Goal: Task Accomplishment & Management: Use online tool/utility

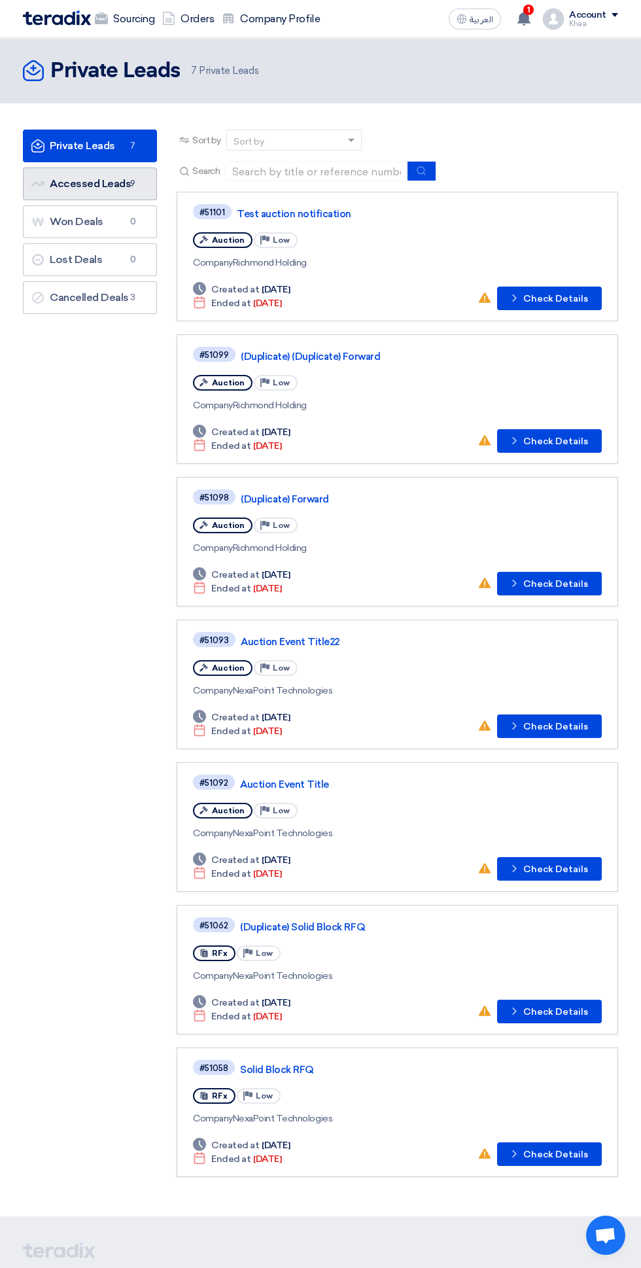
click at [139, 186] on span "9" at bounding box center [133, 183] width 16 height 13
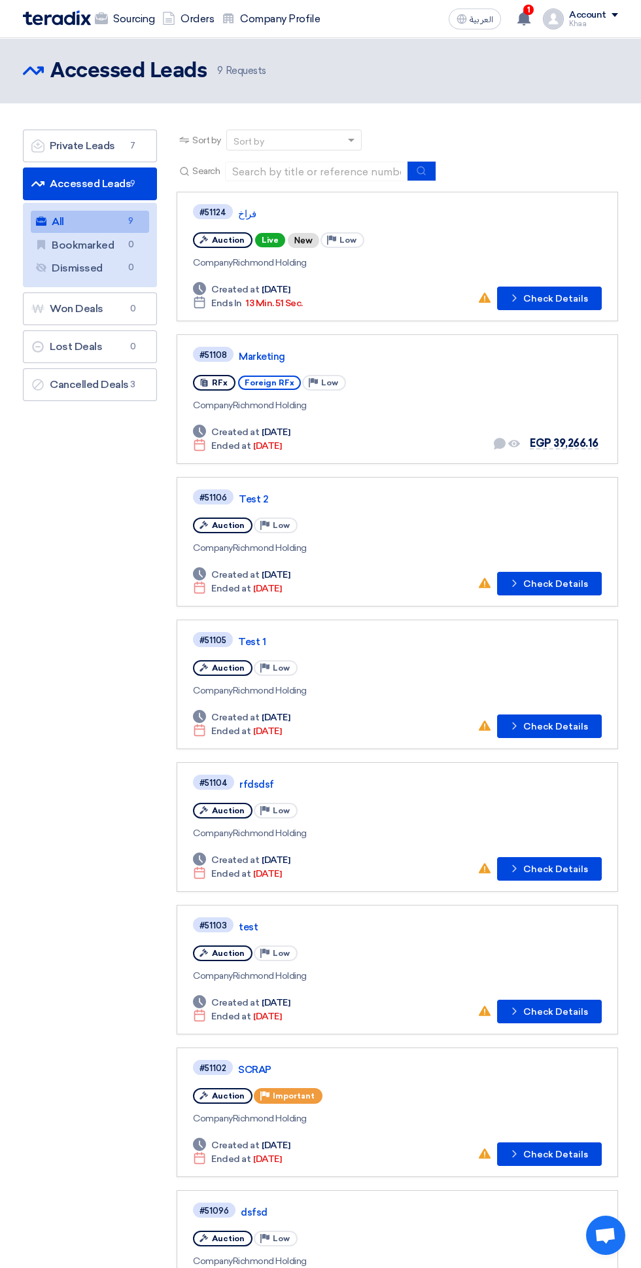
click at [242, 213] on link "فراخ" at bounding box center [401, 214] width 327 height 12
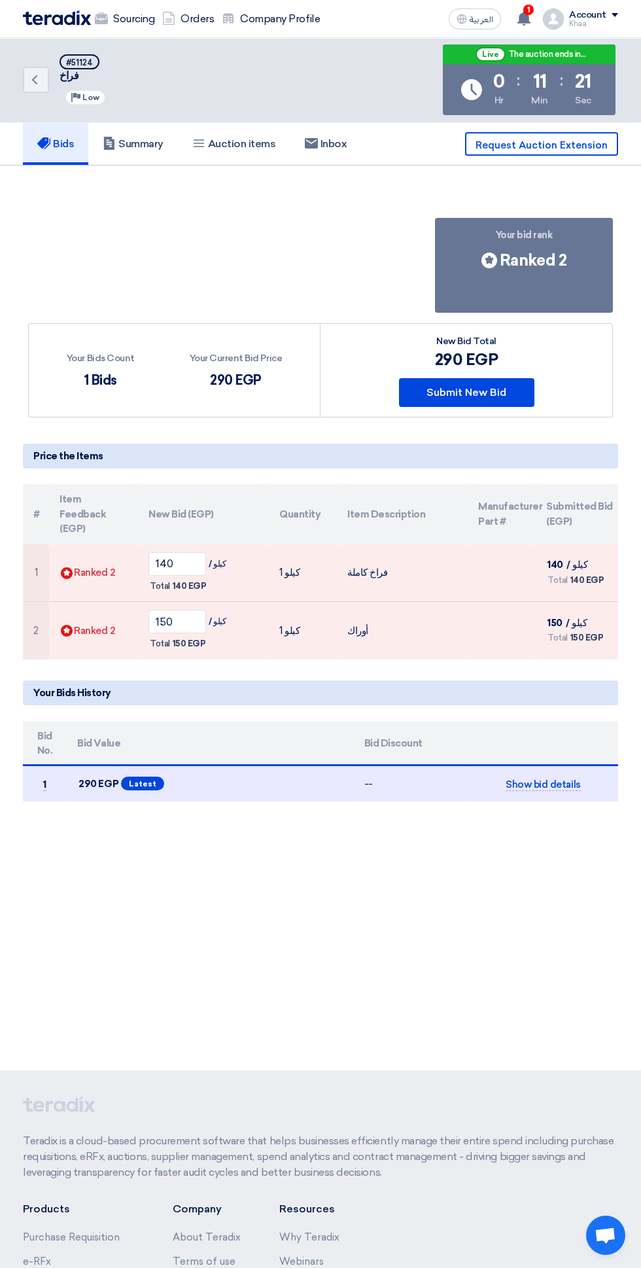
click at [23, 1180] on p "Teradix is a cloud-based procurement software that helps businesses efficiently…" at bounding box center [320, 1156] width 595 height 47
click at [192, 552] on input "140" at bounding box center [177, 564] width 58 height 24
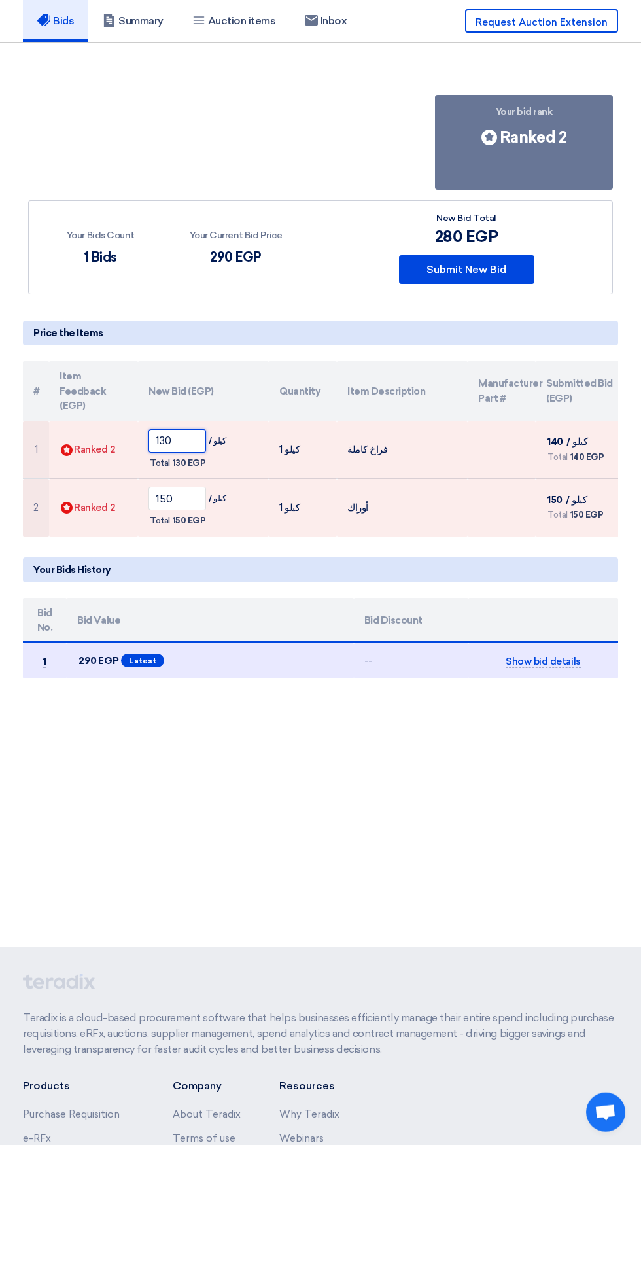
type input "130"
click at [506, 393] on button "Submit New Bid" at bounding box center [466, 392] width 135 height 29
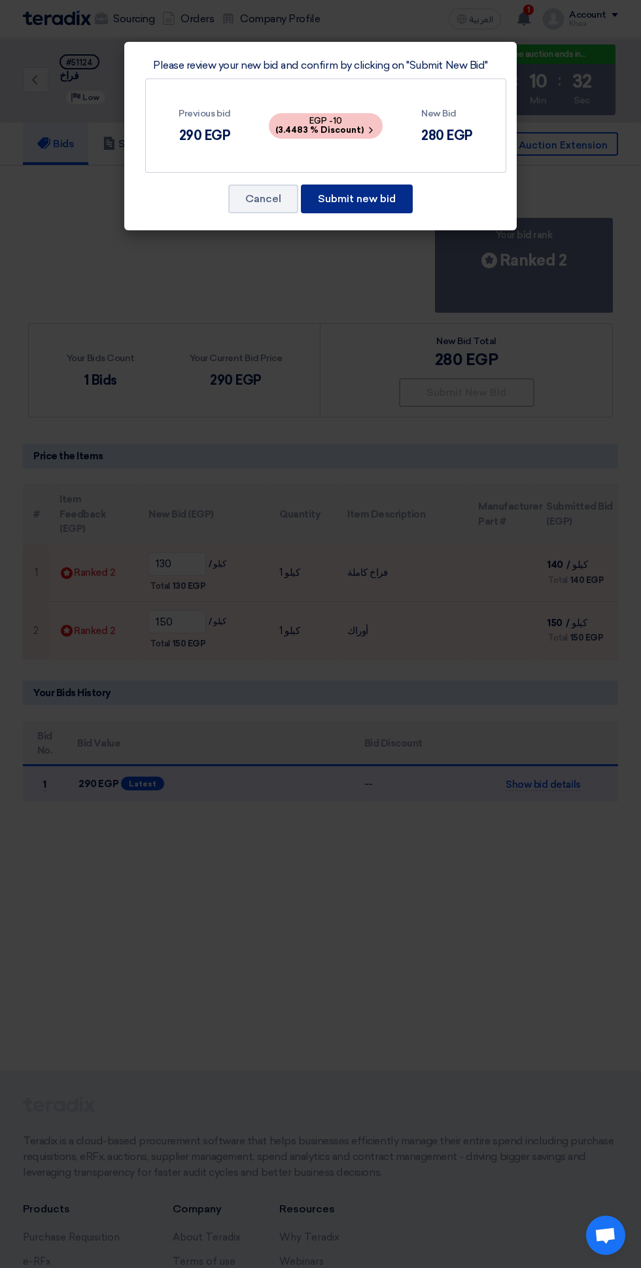
click at [377, 200] on button "Submit new bid" at bounding box center [357, 198] width 112 height 29
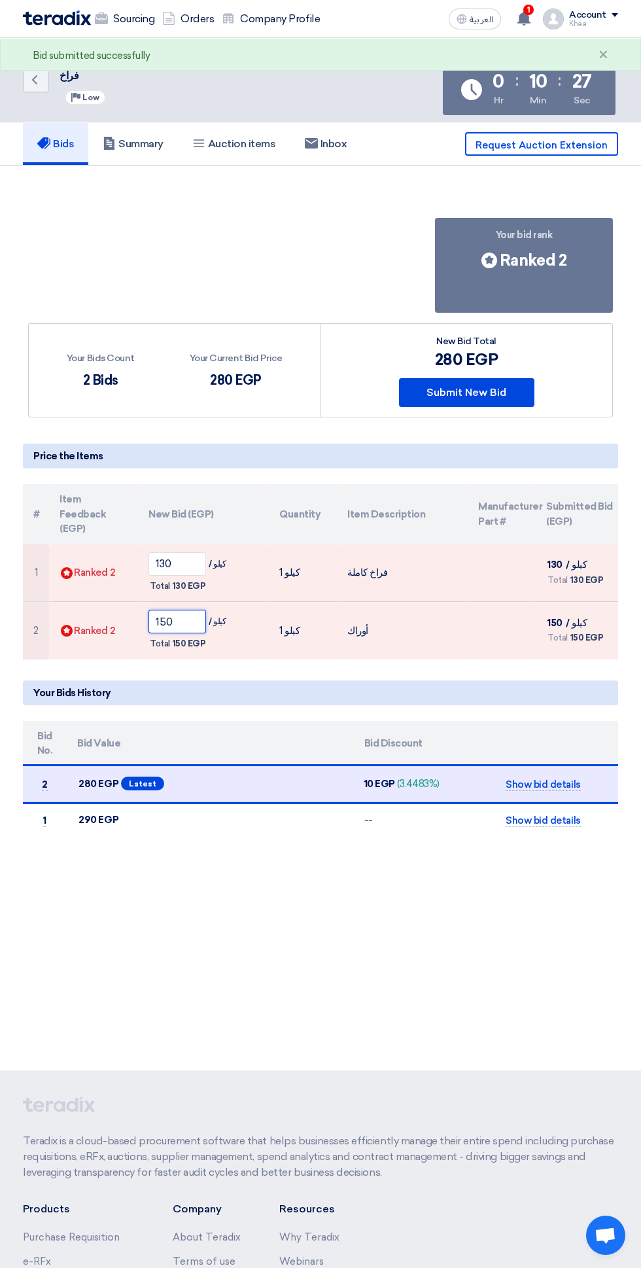
click at [183, 610] on input "150" at bounding box center [177, 622] width 58 height 24
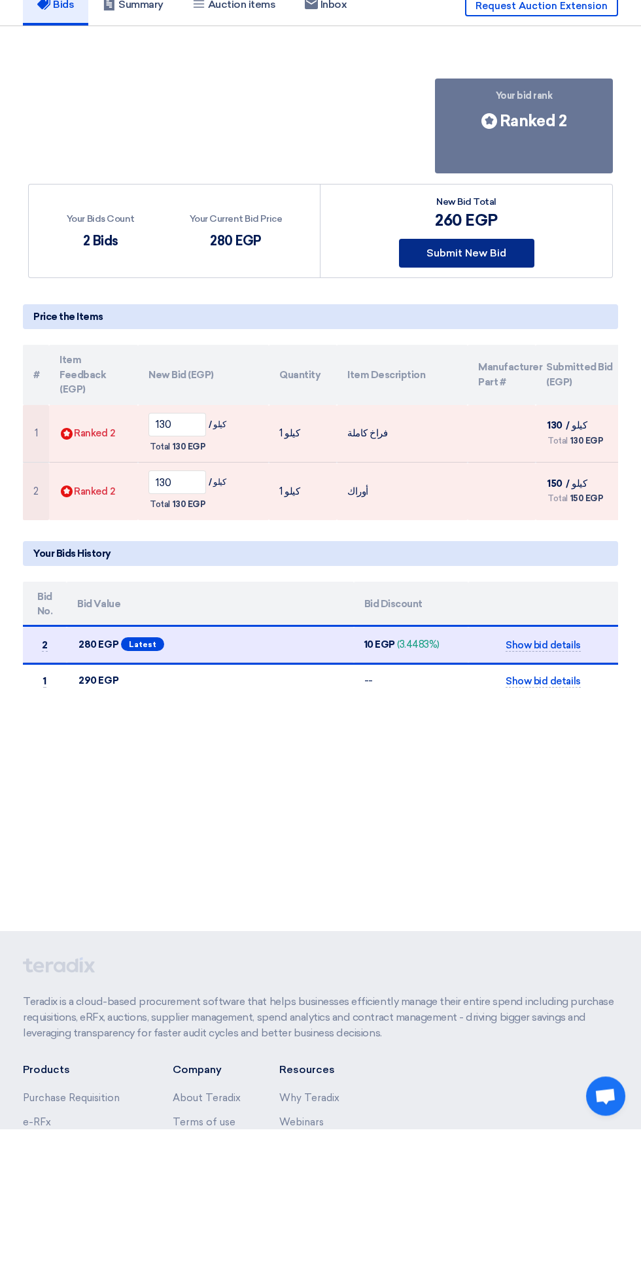
click at [496, 396] on button "Submit New Bid" at bounding box center [466, 392] width 135 height 29
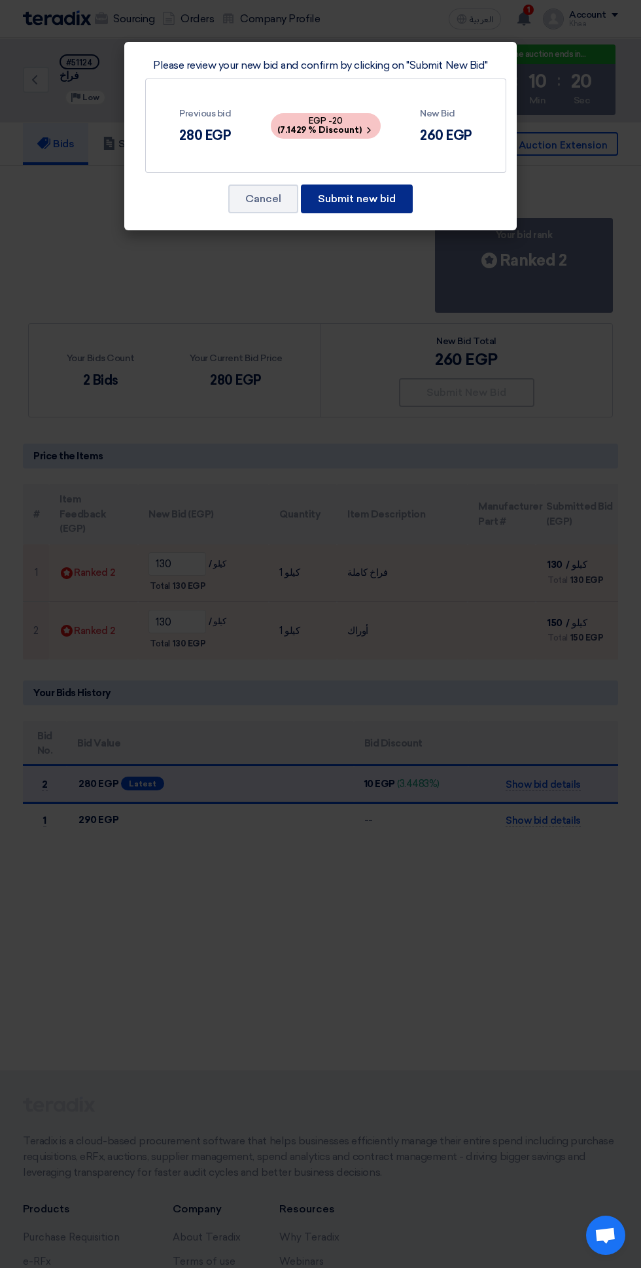
click at [377, 204] on button "Submit new bid" at bounding box center [357, 198] width 112 height 29
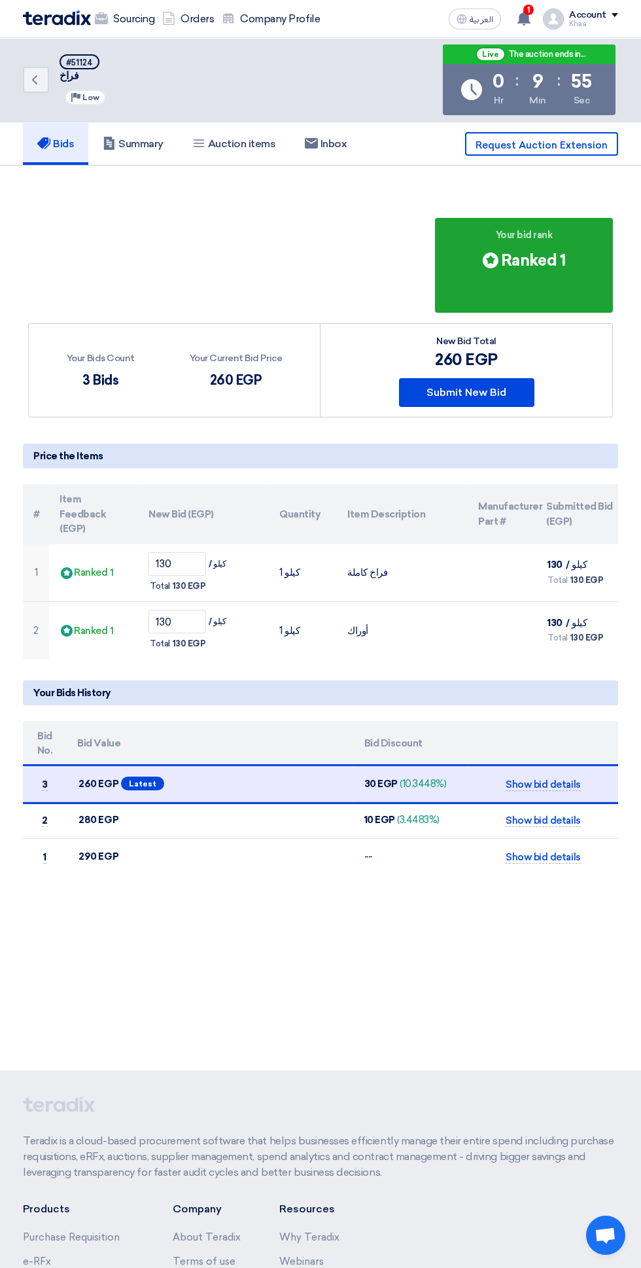
click at [28, 1180] on p "Teradix is a cloud-based procurement software that helps businesses efficiently…" at bounding box center [320, 1156] width 595 height 47
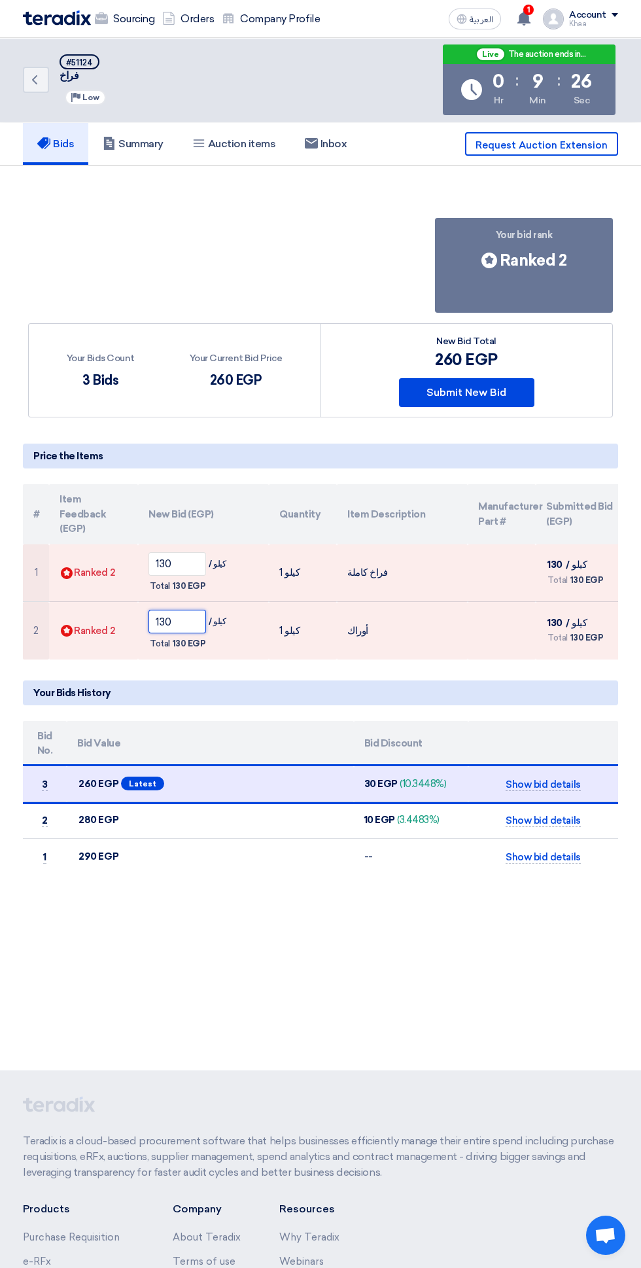
click at [189, 610] on input "130" at bounding box center [177, 622] width 58 height 24
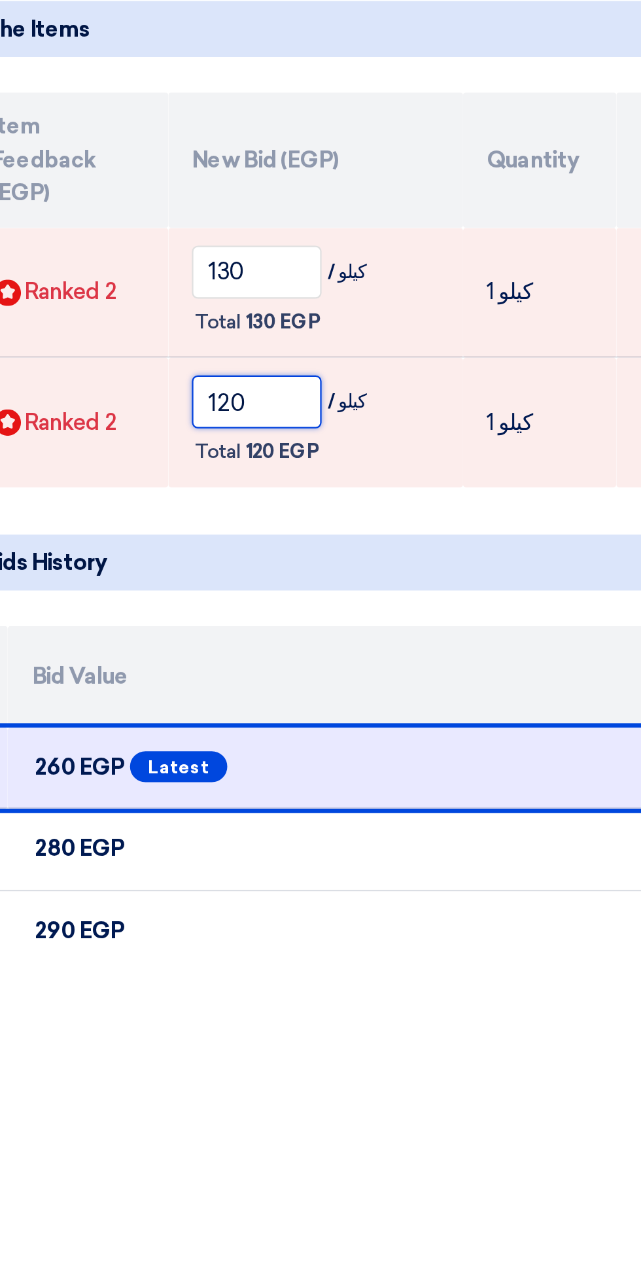
type input "120"
click at [185, 552] on input "130" at bounding box center [177, 564] width 58 height 24
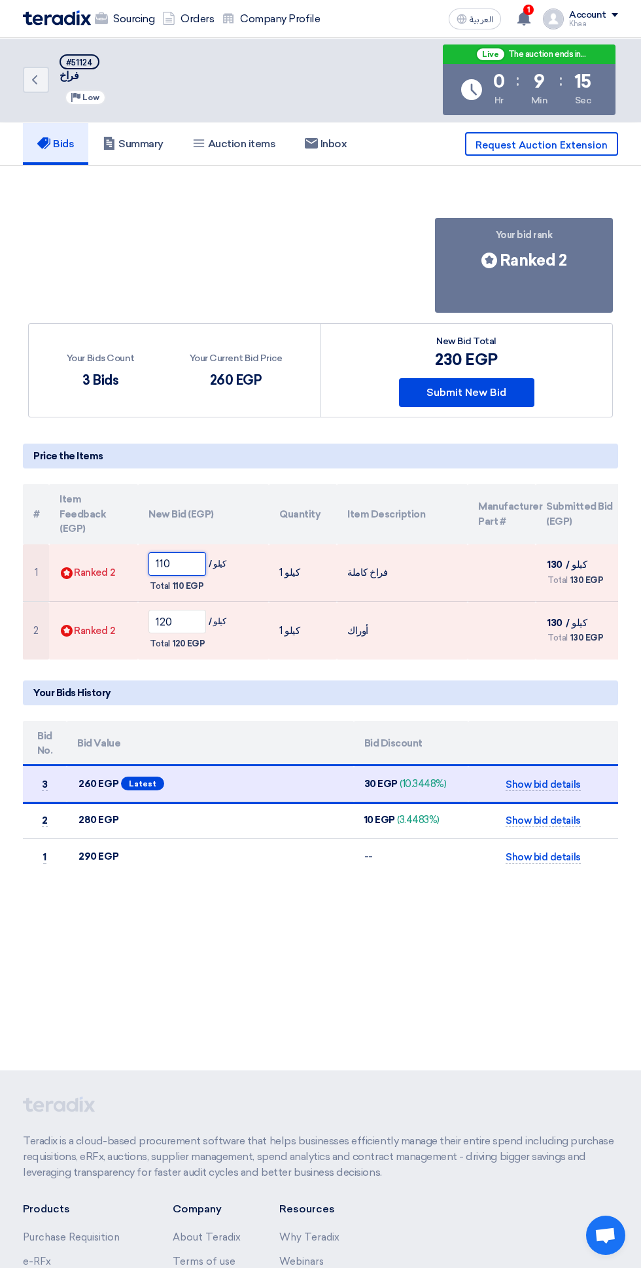
type input "110"
click at [508, 398] on button "Submit New Bid" at bounding box center [466, 392] width 135 height 29
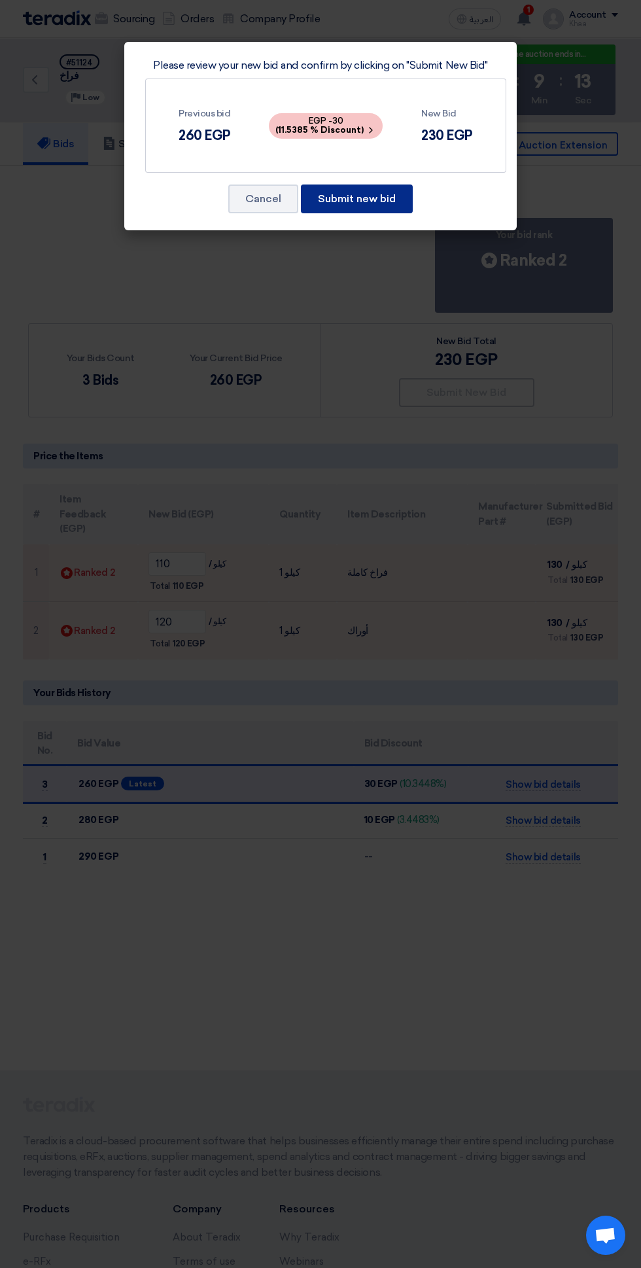
click at [394, 196] on button "Submit new bid" at bounding box center [357, 198] width 112 height 29
